Goal: Task Accomplishment & Management: Use online tool/utility

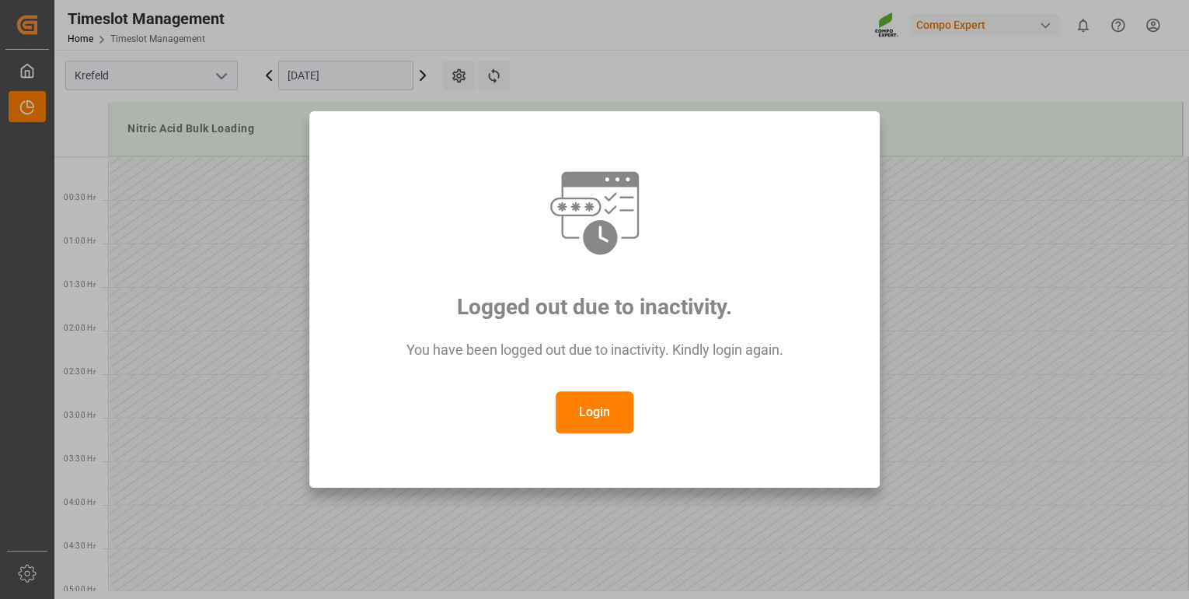
scroll to position [1057, 0]
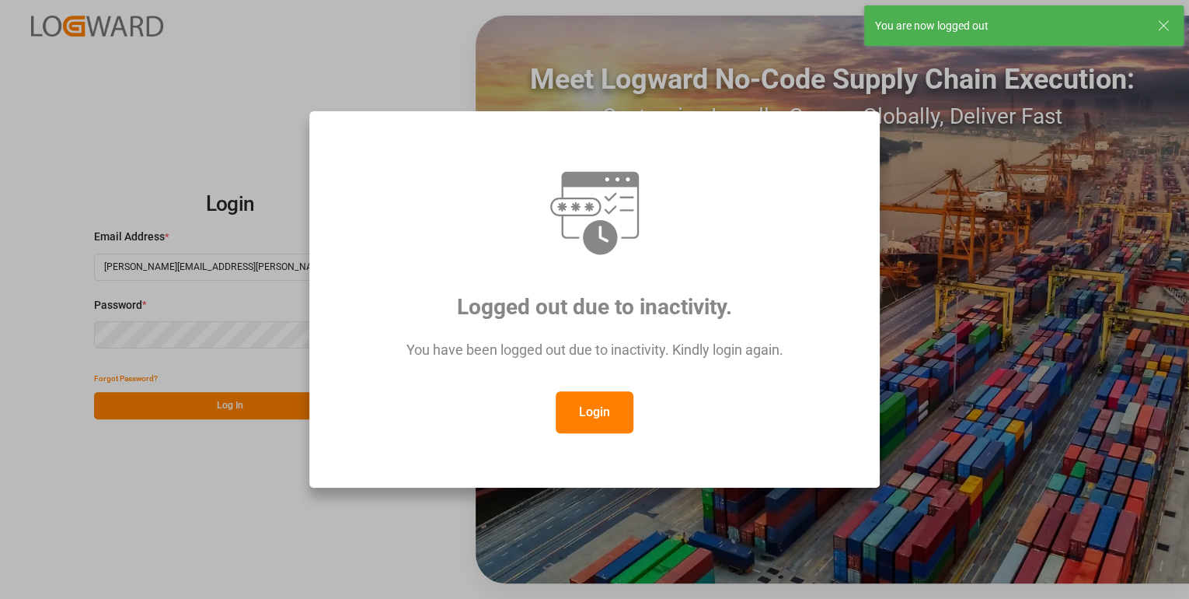
click at [616, 417] on button "Login" at bounding box center [595, 412] width 78 height 42
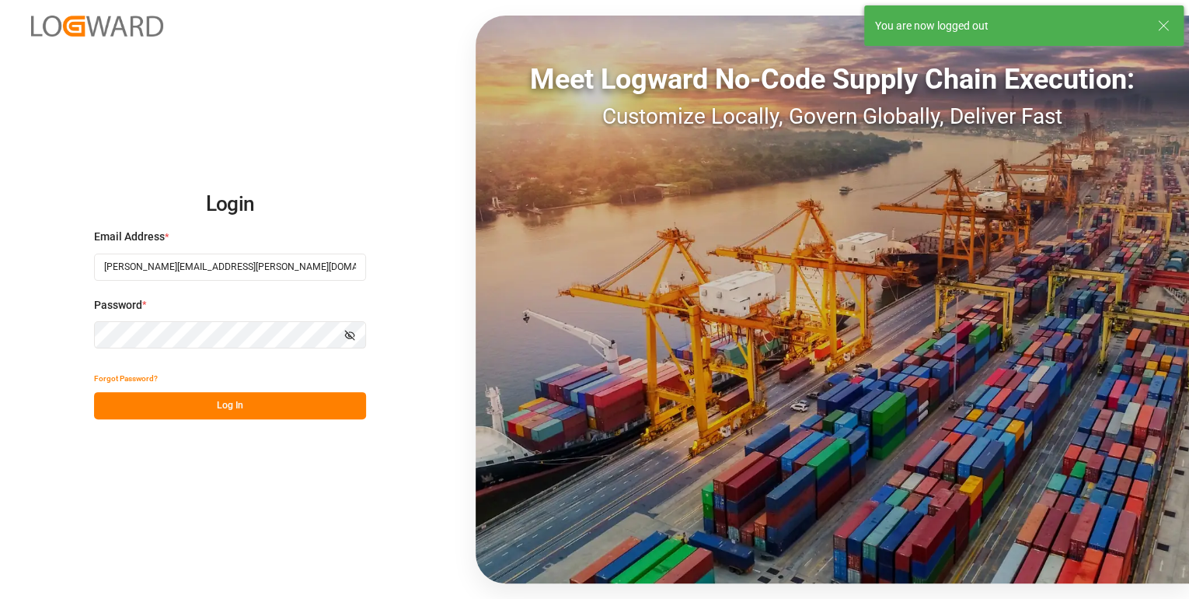
click at [302, 404] on button "Log In" at bounding box center [230, 405] width 272 height 27
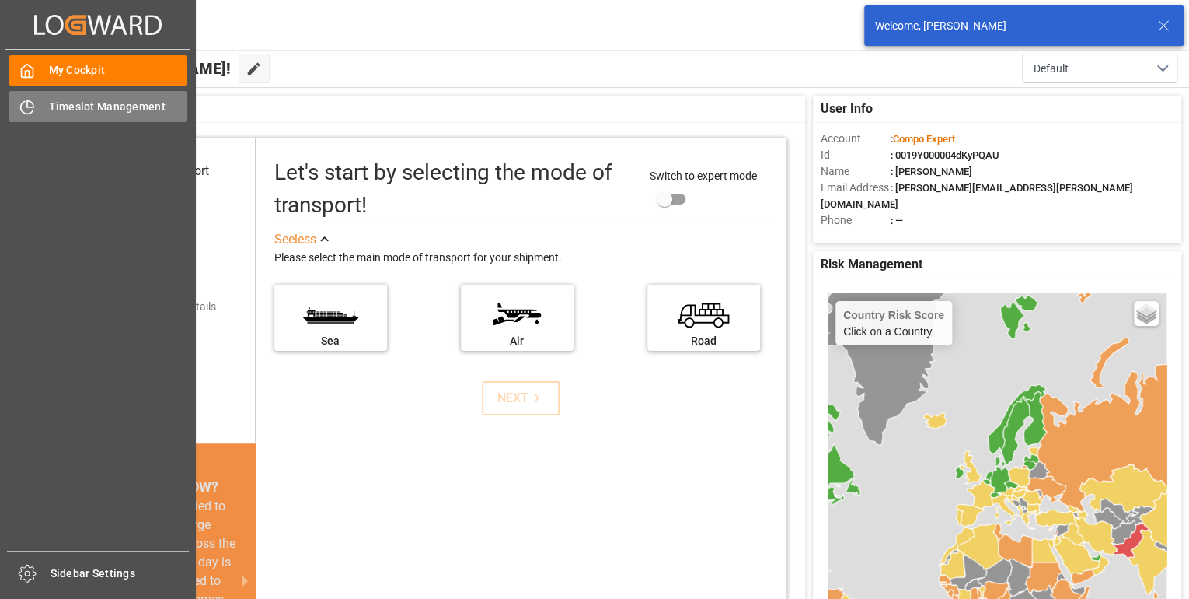
click at [40, 105] on div "Timeslot Management Timeslot Management" at bounding box center [98, 106] width 179 height 30
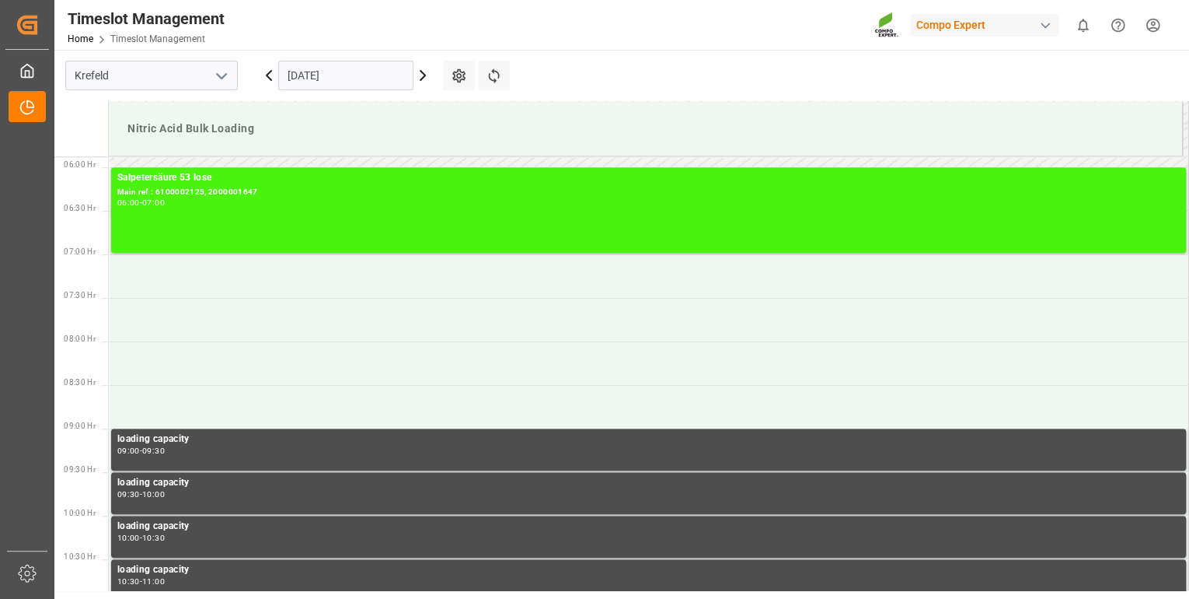
scroll to position [512, 0]
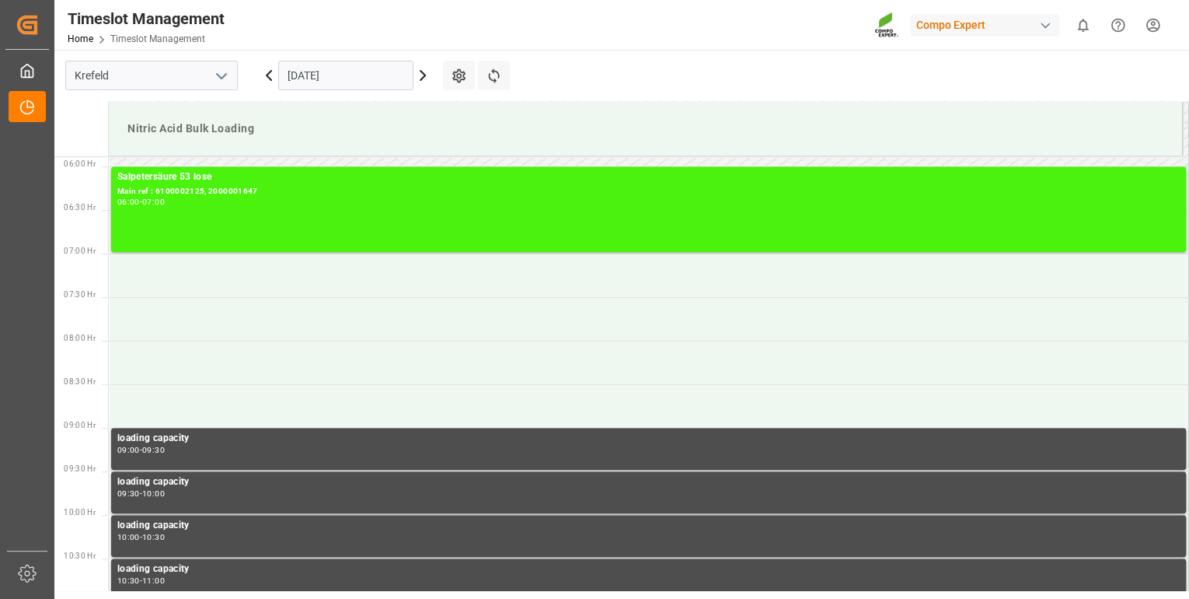
click at [421, 72] on icon at bounding box center [423, 75] width 5 height 9
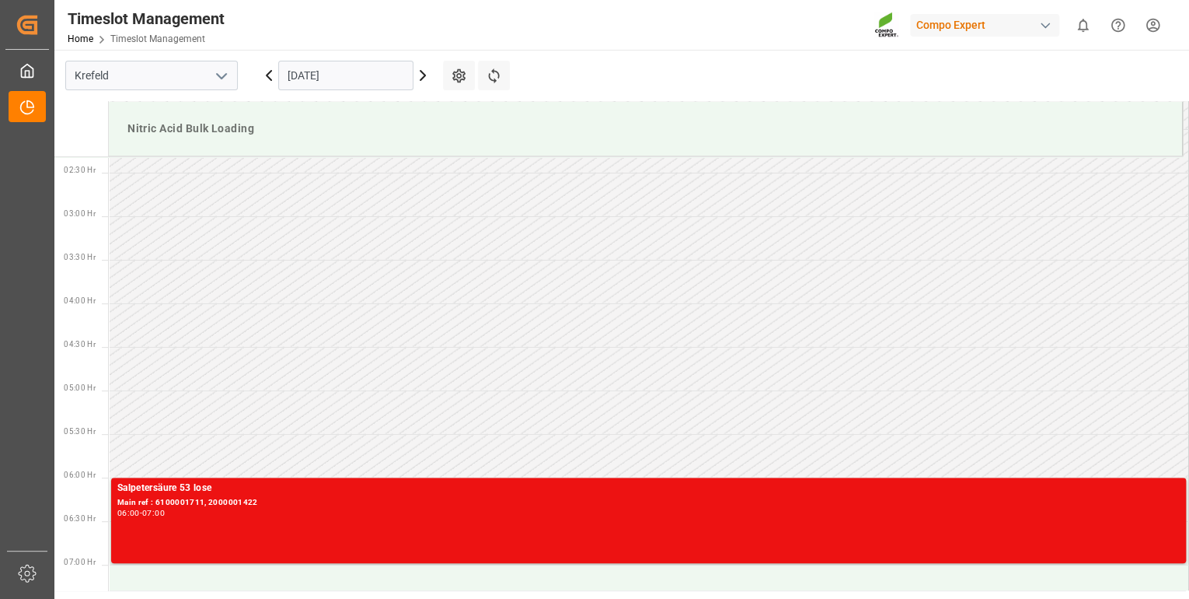
scroll to position [0, 0]
